Goal: Information Seeking & Learning: Learn about a topic

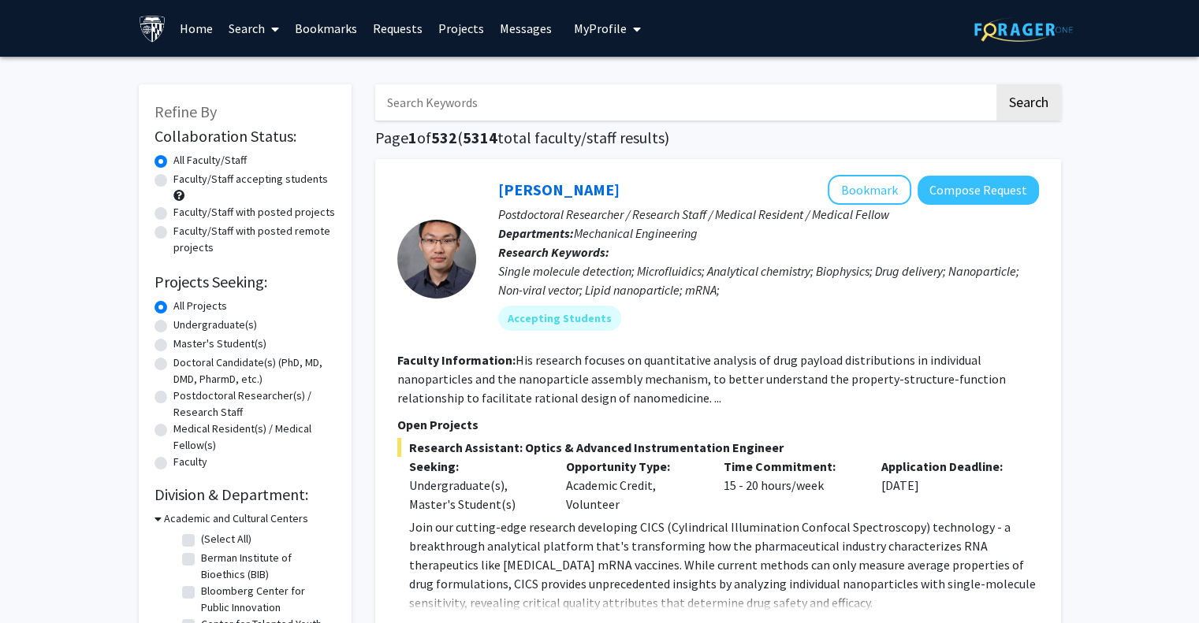
click at [255, 179] on label "Faculty/Staff accepting students" at bounding box center [250, 179] width 154 height 17
click at [184, 179] on input "Faculty/Staff accepting students" at bounding box center [178, 176] width 10 height 10
radio input "true"
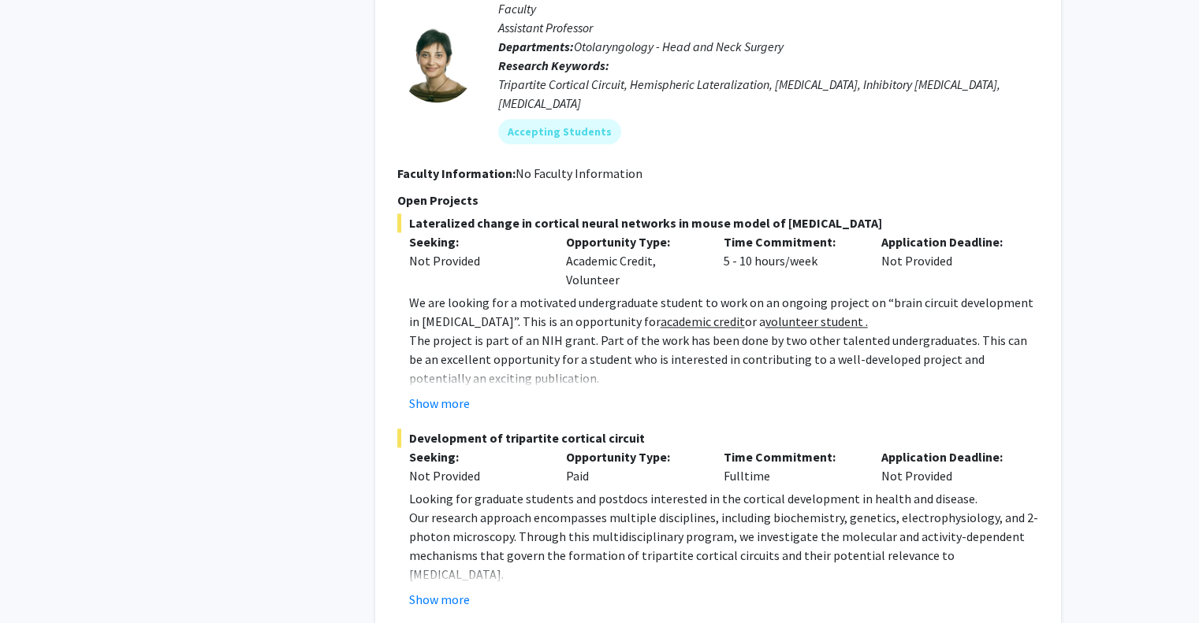
scroll to position [2033, 0]
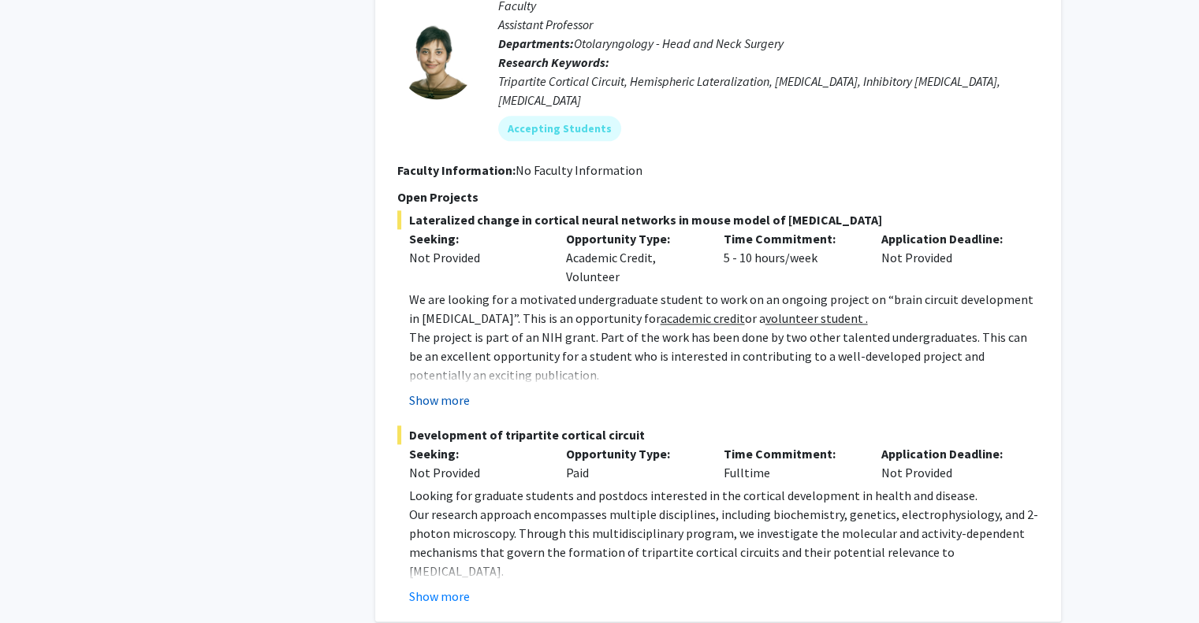
click at [456, 391] on button "Show more" at bounding box center [439, 400] width 61 height 19
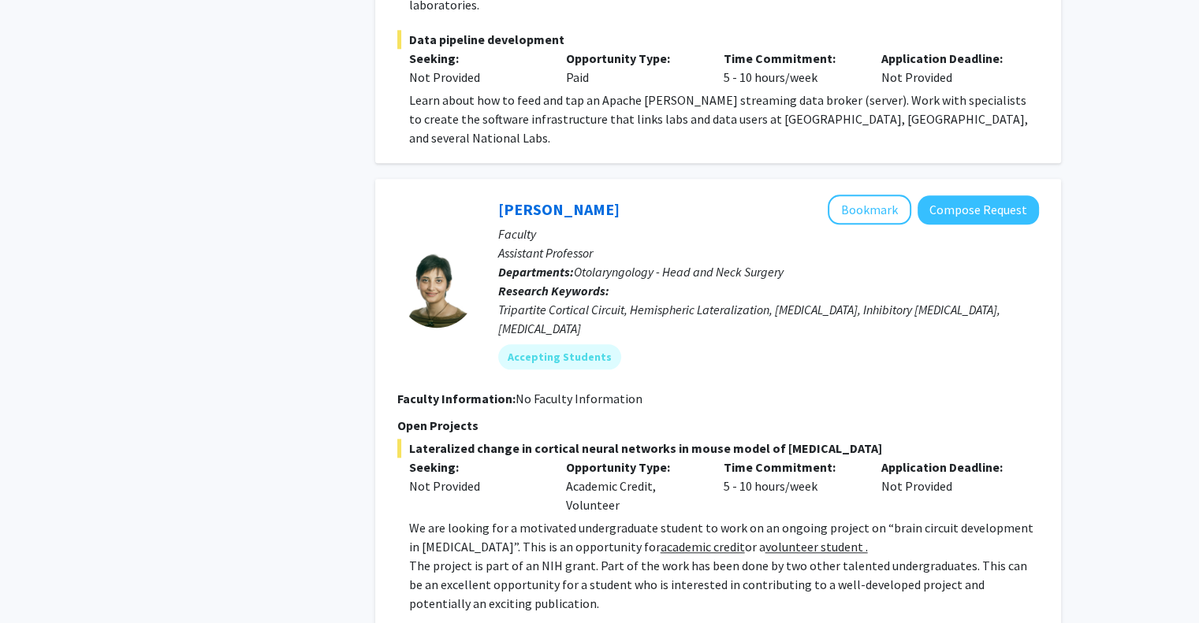
scroll to position [2346, 0]
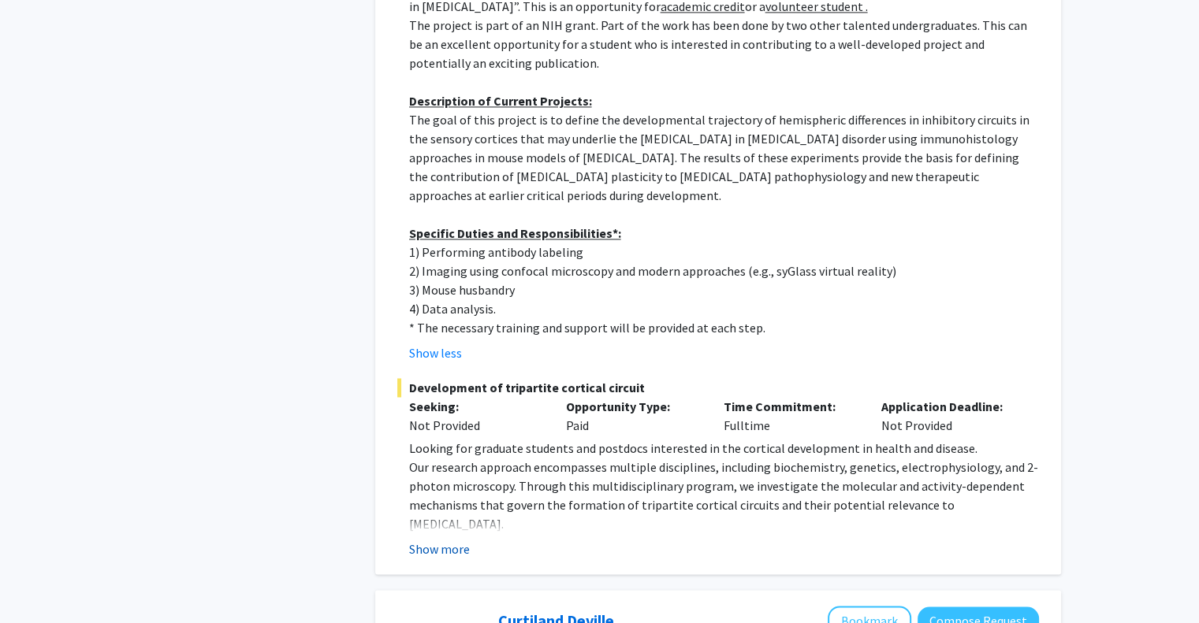
click at [440, 540] on button "Show more" at bounding box center [439, 549] width 61 height 19
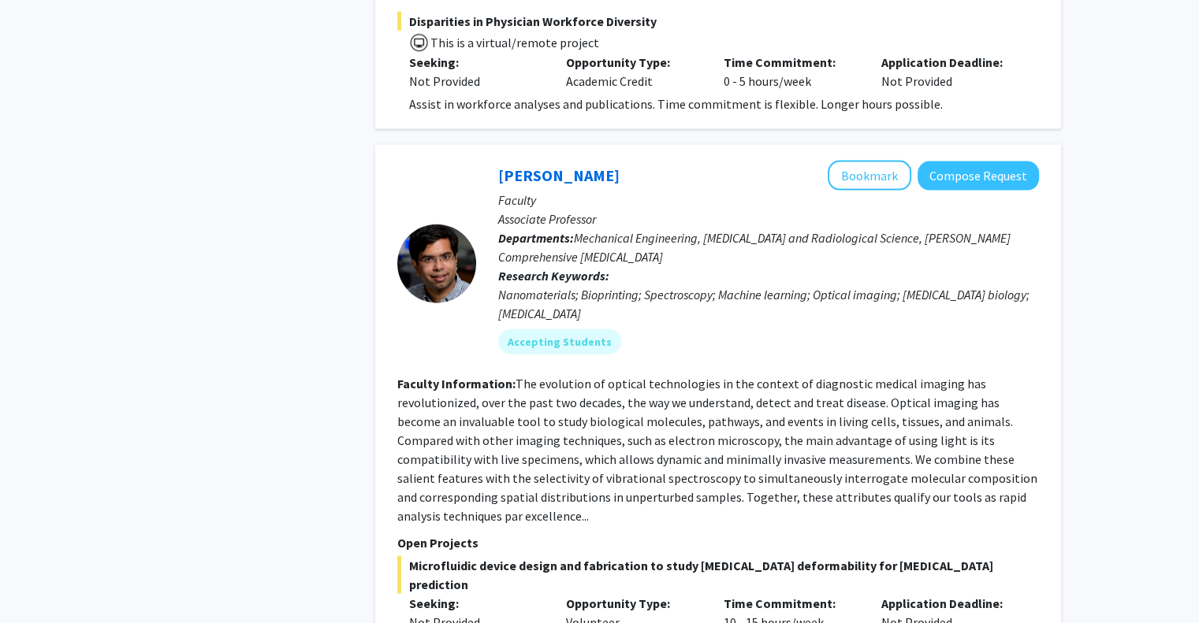
scroll to position [3530, 0]
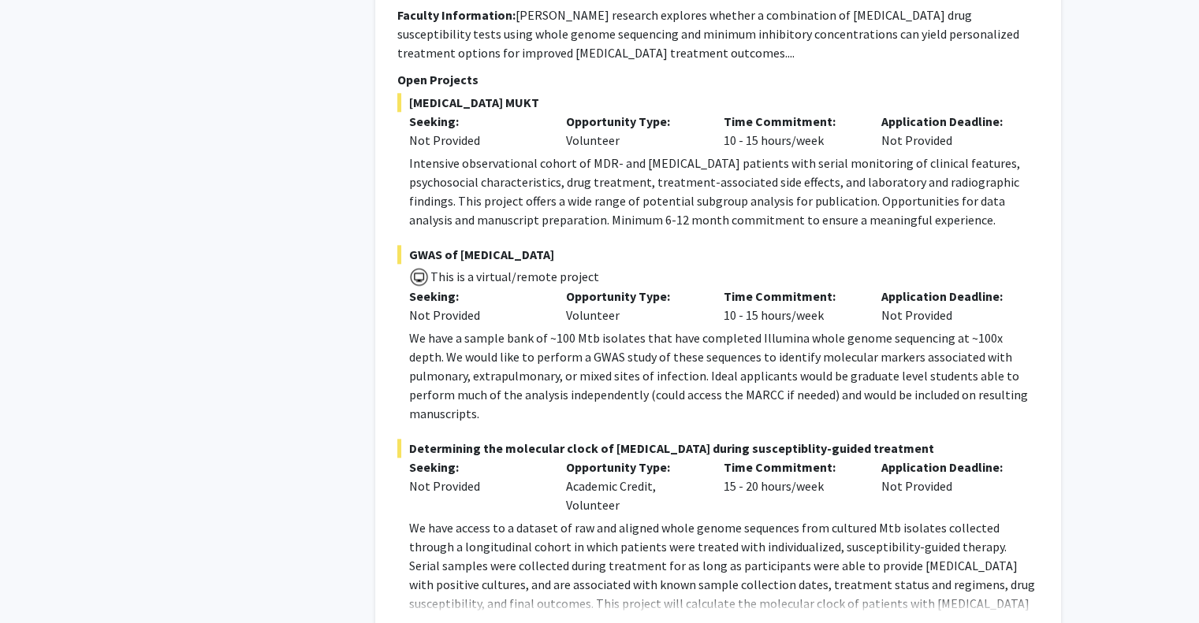
scroll to position [7856, 0]
